Goal: Information Seeking & Learning: Learn about a topic

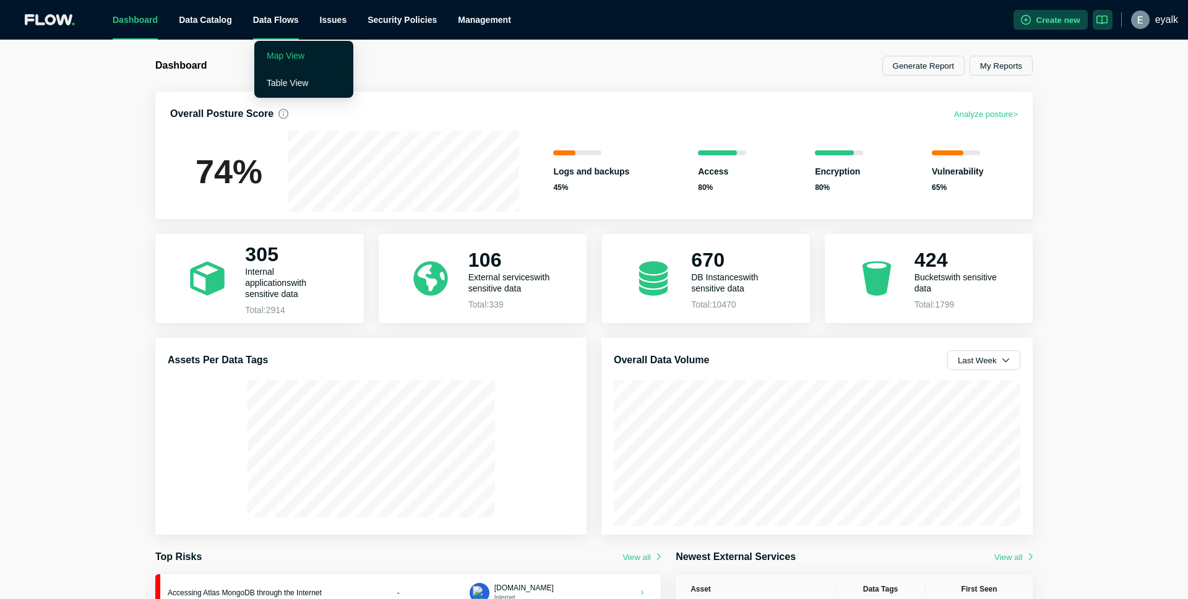
click at [304, 51] on link "Map View" at bounding box center [286, 56] width 38 height 10
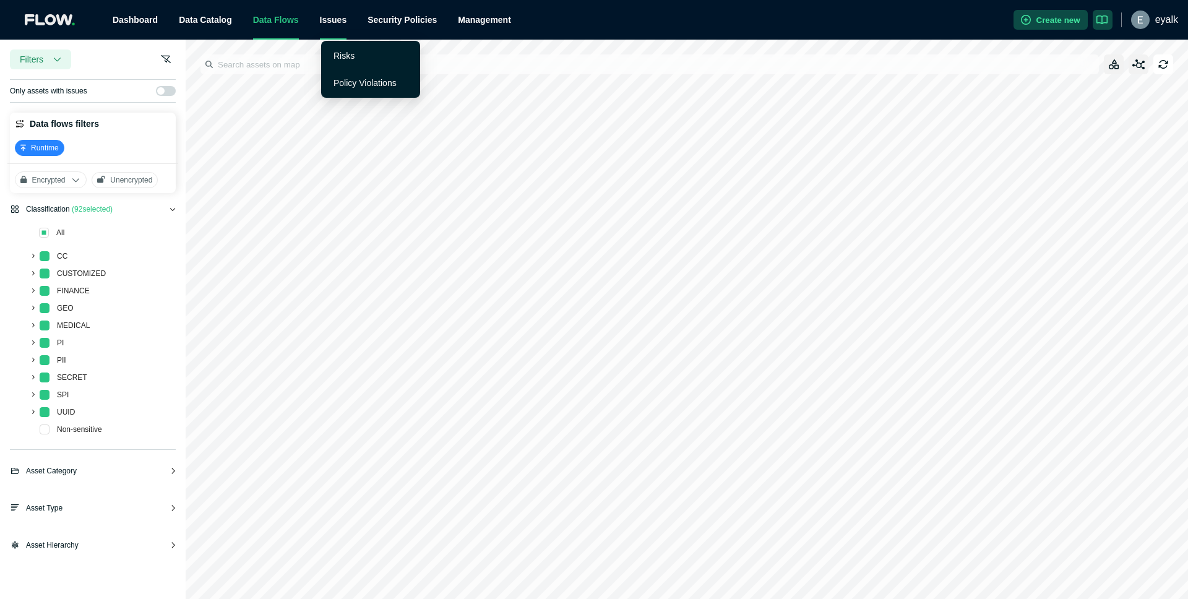
click at [338, 20] on div "Issues" at bounding box center [333, 20] width 27 height 40
click at [343, 61] on link "Risks" at bounding box center [344, 56] width 21 height 10
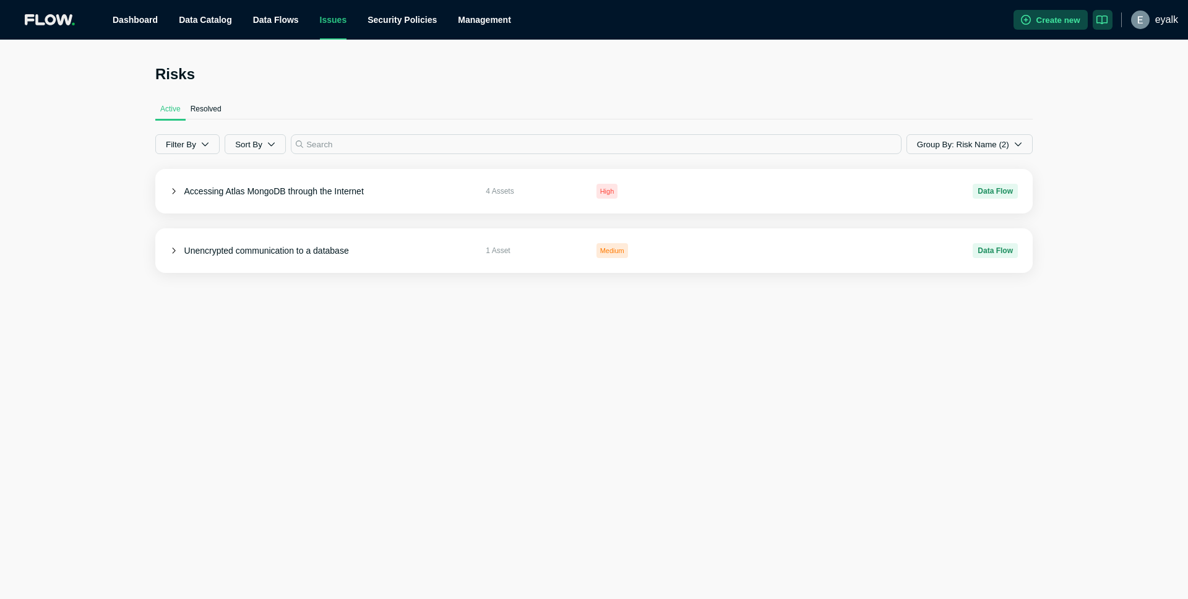
click at [93, 171] on div "Risks Active Resolved Filter By Sort By Group By: Risk Name (2) Accessing Atlas…" at bounding box center [594, 169] width 1188 height 258
click at [93, 170] on div "Risks Active Resolved Filter By Sort By Group By: Risk Name (2) Accessing Atlas…" at bounding box center [594, 169] width 1188 height 258
click at [92, 131] on div "Risks Active Resolved Filter By Sort By Group By: Risk Name (2) Accessing Atlas…" at bounding box center [594, 169] width 1188 height 258
click at [861, 28] on ul "Dashboard Data Catalog Data Flows Issues Security Policies Management" at bounding box center [558, 20] width 912 height 40
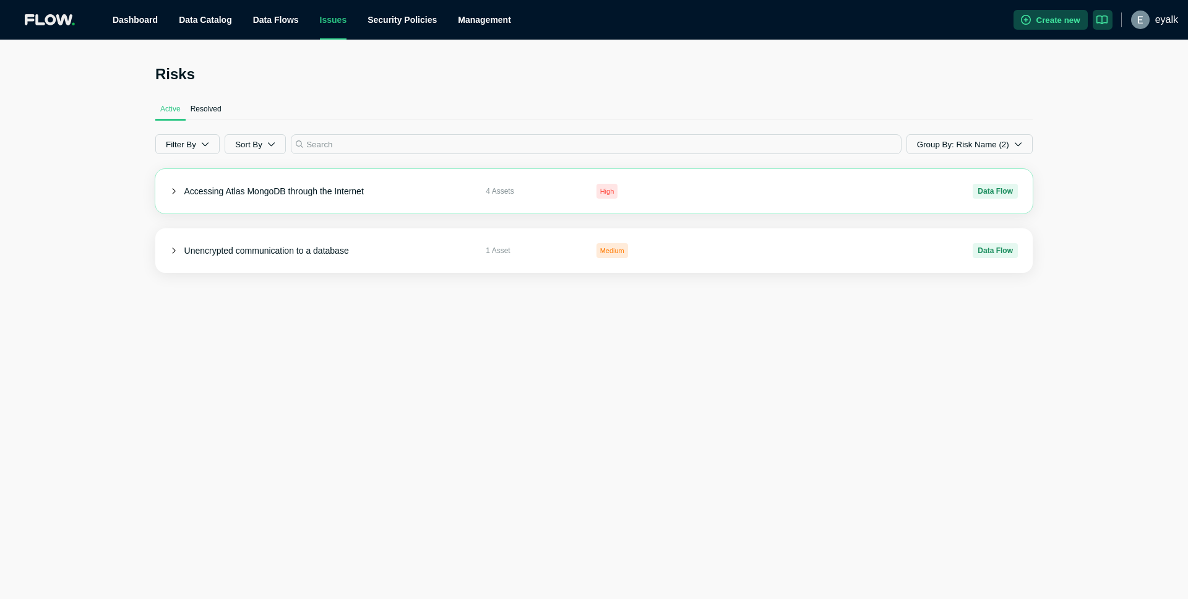
click at [235, 183] on div "Accessing Atlas MongoDB through the Internet 4 Assets High Data Flow" at bounding box center [594, 191] width 878 height 45
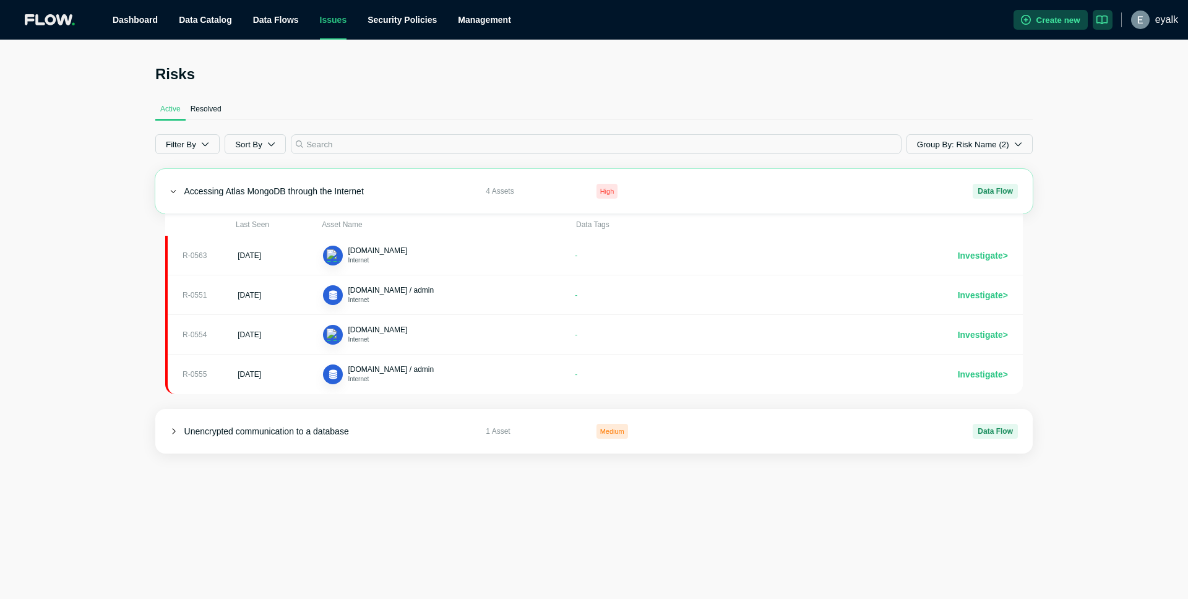
click at [230, 186] on span "Accessing Atlas MongoDB through the Internet" at bounding box center [273, 191] width 179 height 10
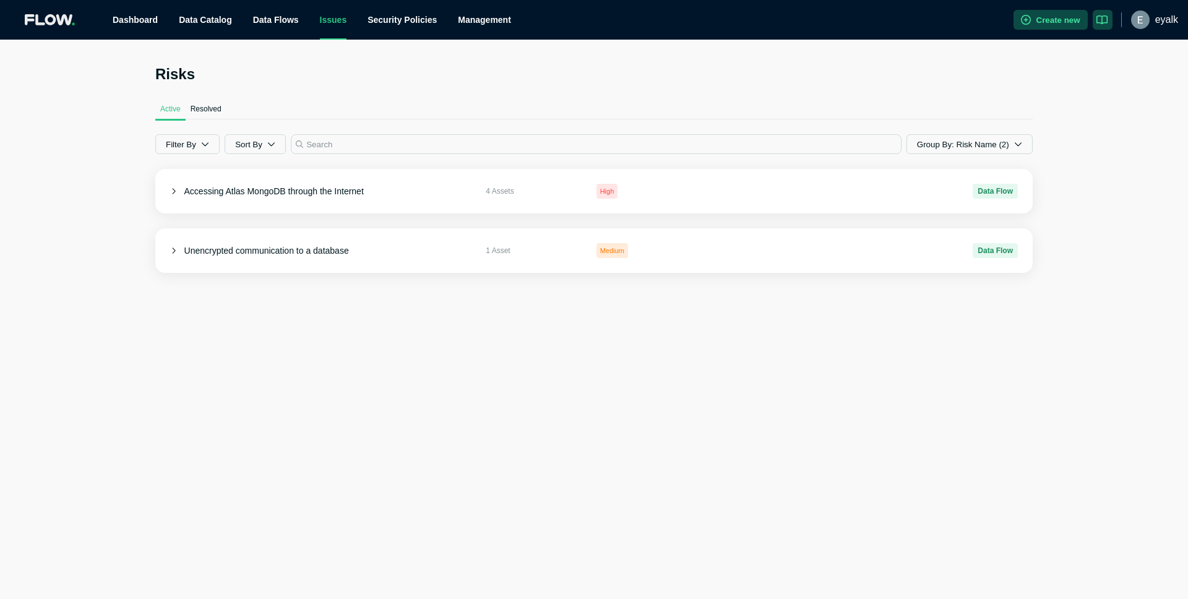
click at [210, 117] on button "Resolved" at bounding box center [206, 109] width 41 height 20
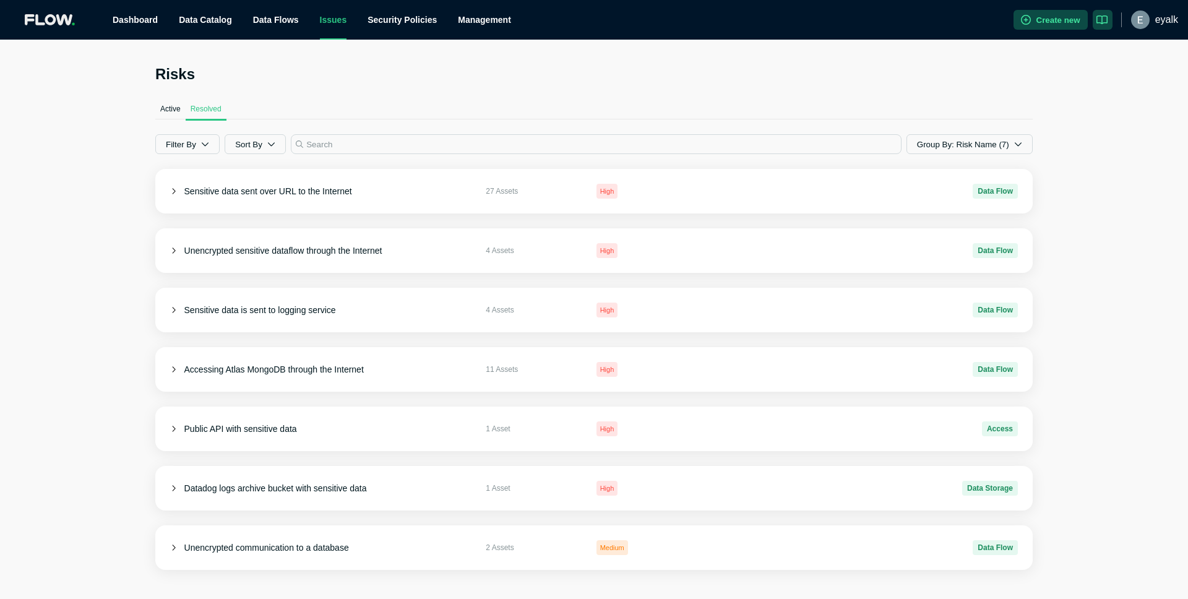
click at [425, 64] on h2 "Risks" at bounding box center [594, 74] width 878 height 20
click at [416, 111] on div "Active Resolved" at bounding box center [594, 109] width 878 height 20
click at [421, 147] on input at bounding box center [596, 144] width 611 height 20
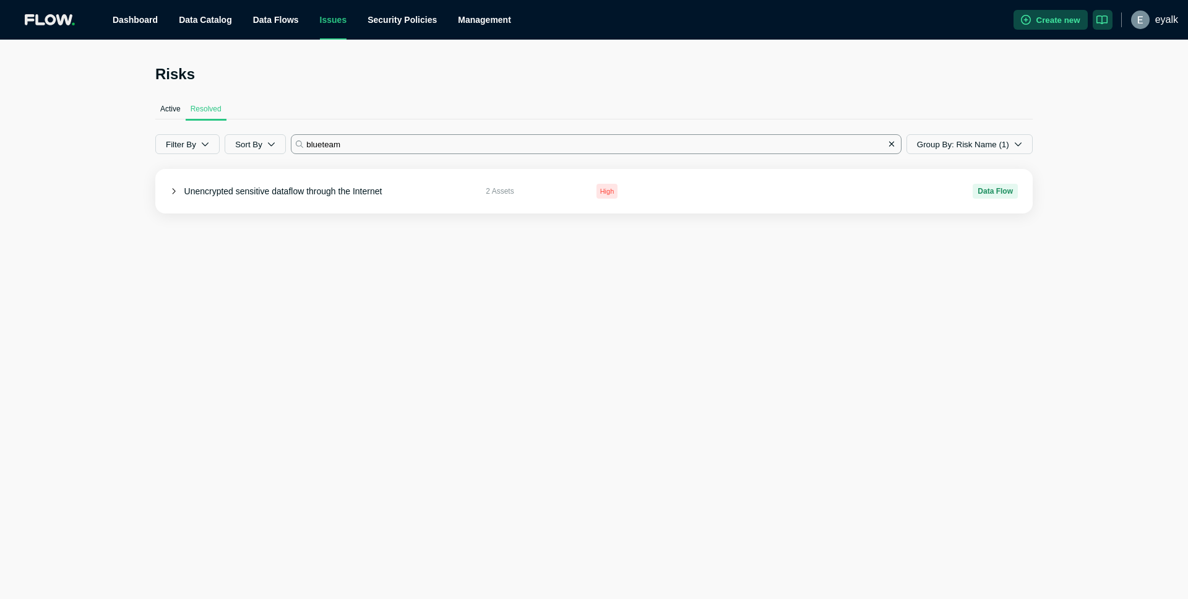
type input "blueteam"
click at [356, 186] on span "Unencrypted sensitive dataflow through the Internet" at bounding box center [283, 191] width 198 height 10
click at [432, 116] on div "Active Resolved" at bounding box center [594, 109] width 878 height 20
click at [401, 86] on div "Risks Active Resolved Filter By Sort By blueteam Group By: Risk Name (1) Unencr…" at bounding box center [594, 189] width 878 height 251
click at [870, 51] on div "Risks Active Resolved Filter By Sort By blueteam Group By: Risk Name (1) Unencr…" at bounding box center [593, 190] width 907 height 300
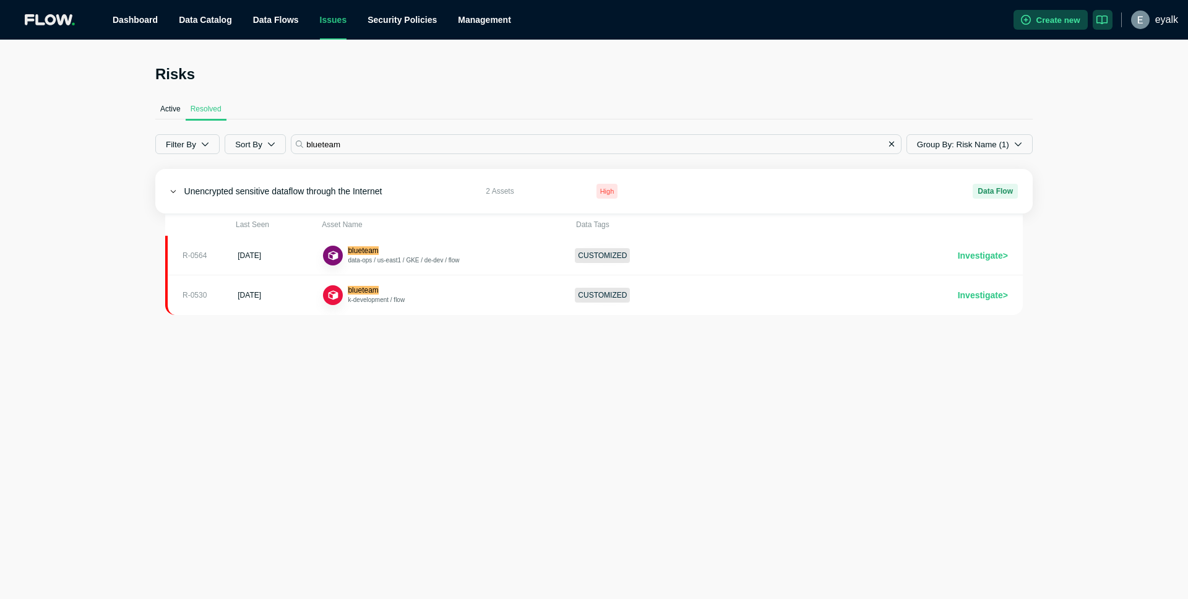
click at [698, 38] on ul "Dashboard Data Catalog Data Flows Issues Security Policies Management" at bounding box center [558, 20] width 912 height 40
click at [640, 49] on div "Risks Active Resolved Filter By Sort By blueteam Group By: Risk Name (1) Unencr…" at bounding box center [593, 190] width 907 height 300
click at [567, 70] on h2 "Risks" at bounding box center [594, 74] width 878 height 20
click at [578, 67] on h2 "Risks" at bounding box center [594, 74] width 878 height 20
click at [383, 415] on div "Risks Active Resolved Filter By Sort By blueteam Group By: Risk Name (1) Unencr…" at bounding box center [594, 319] width 1188 height 559
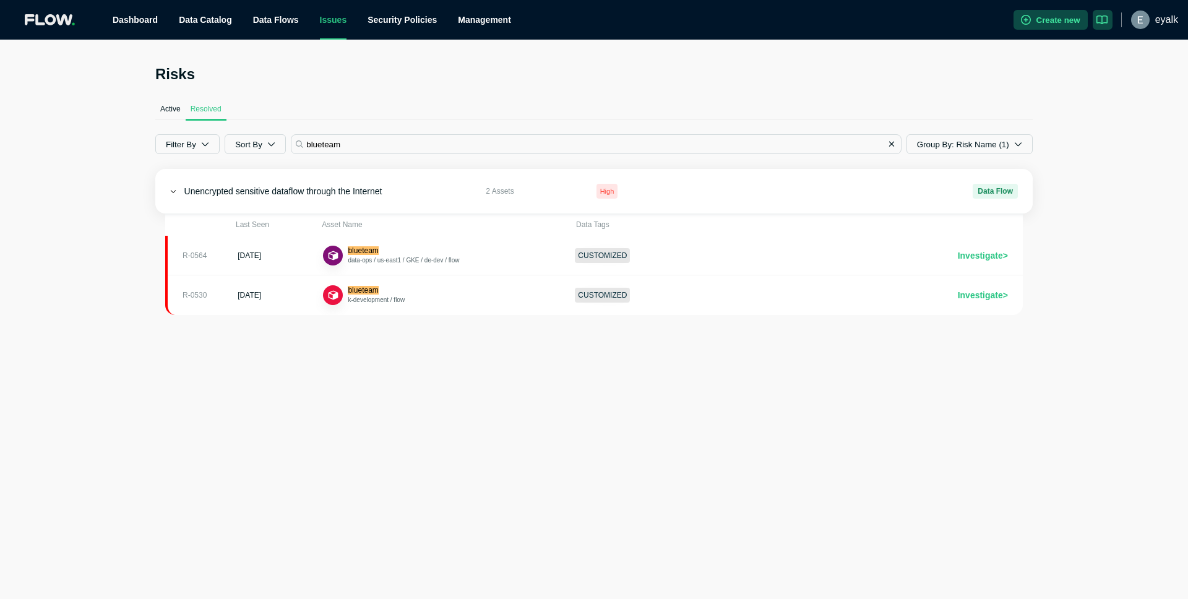
click at [406, 420] on div "Risks Active Resolved Filter By Sort By blueteam Group By: Risk Name (1) Unencr…" at bounding box center [594, 319] width 1188 height 559
